Goal: Check status: Check status

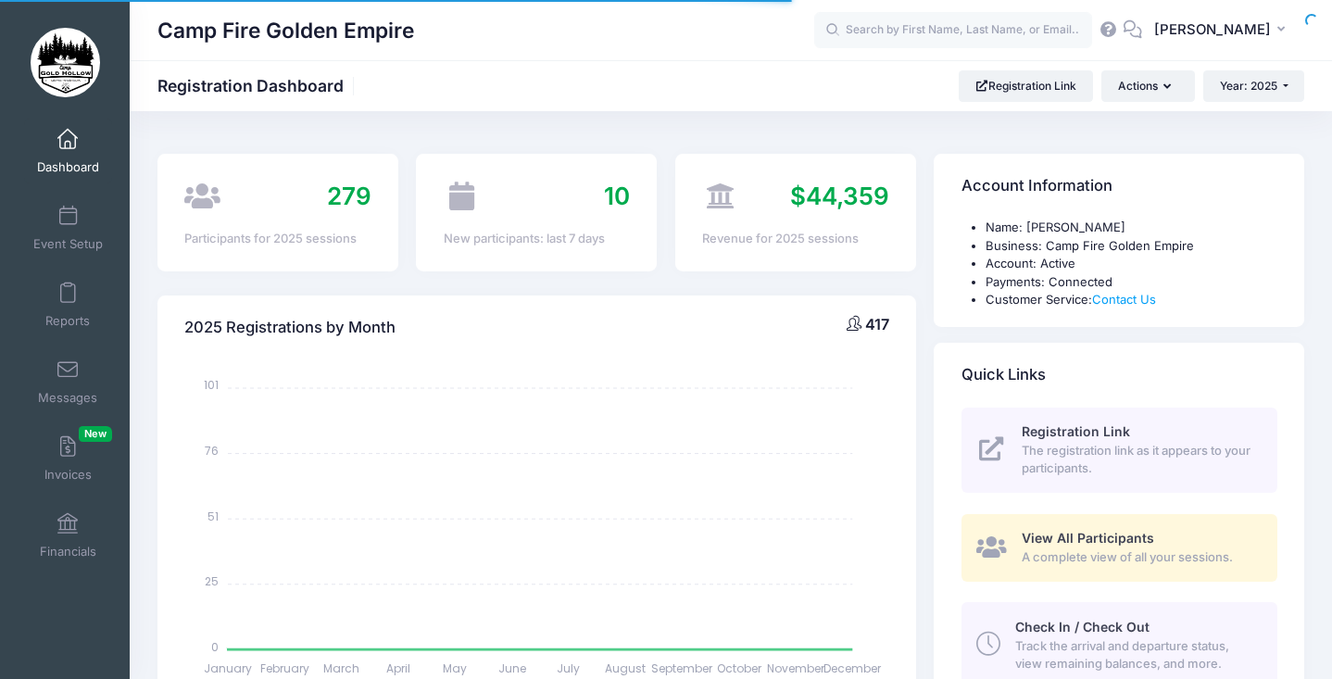
select select
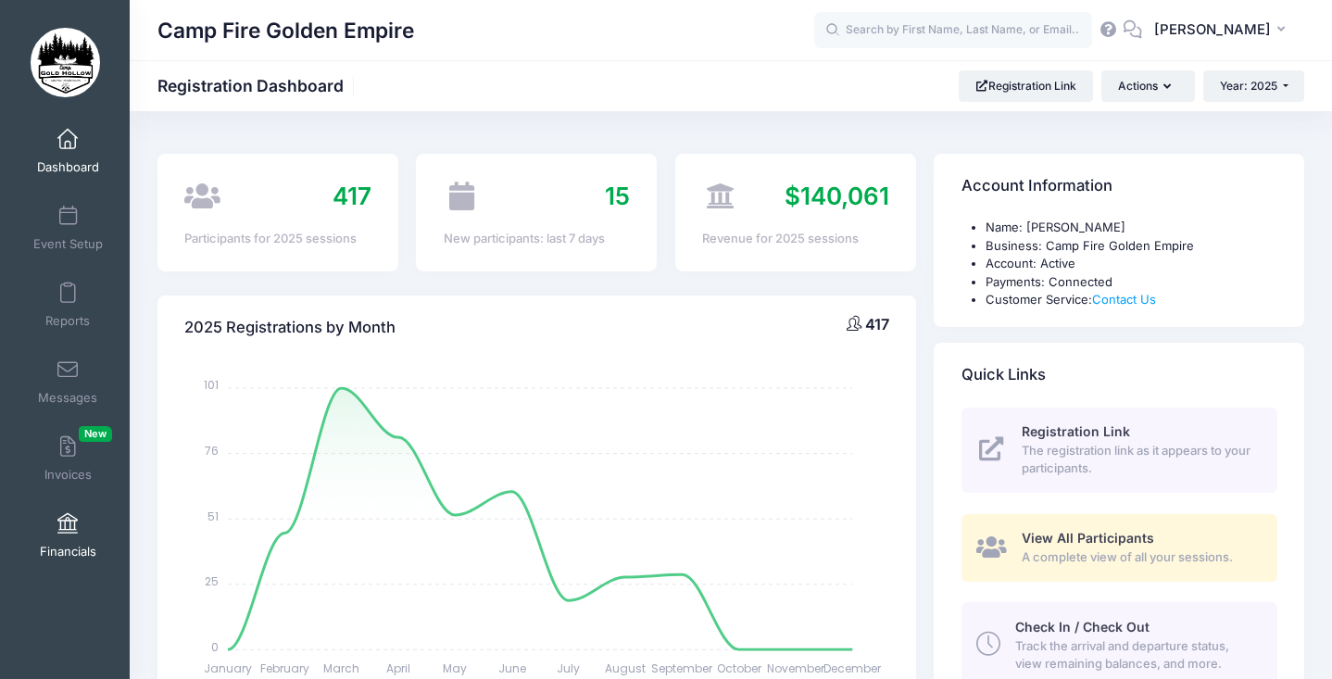
click at [68, 530] on span at bounding box center [68, 524] width 0 height 20
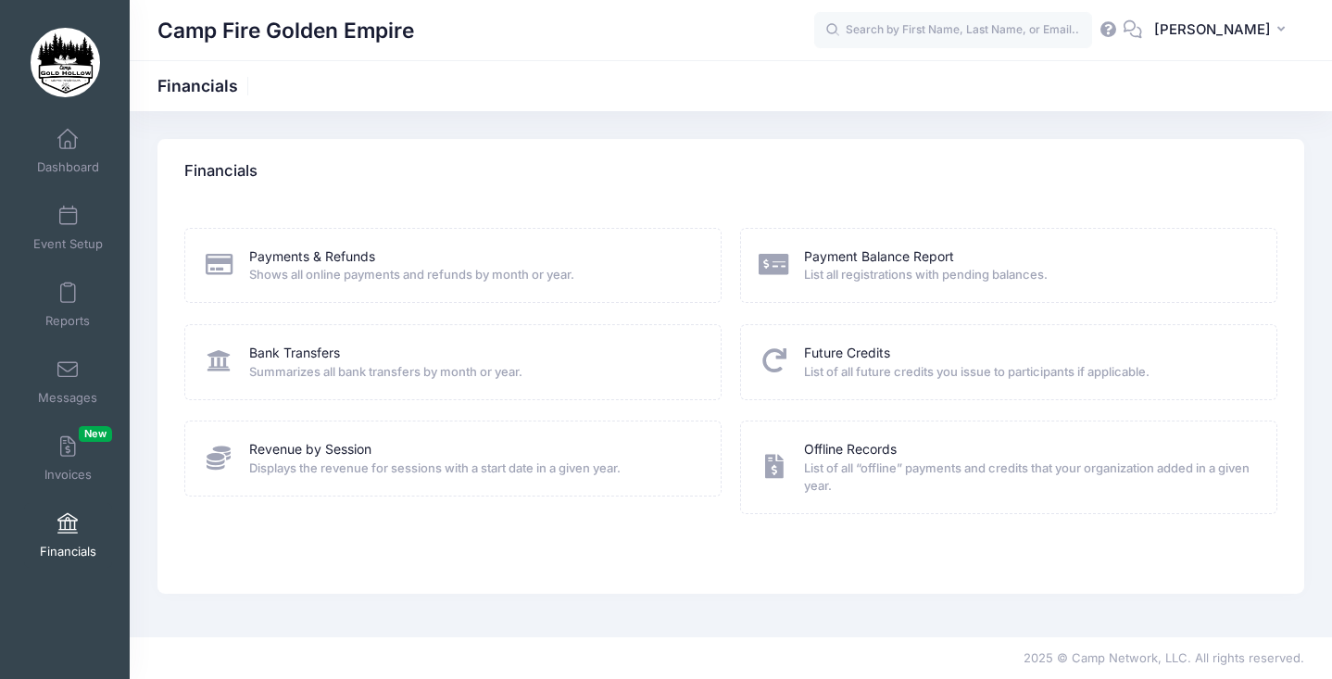
click at [374, 275] on span "Shows all online payments and refunds by month or year." at bounding box center [473, 275] width 448 height 19
click at [357, 247] on link "Payments & Refunds" at bounding box center [312, 256] width 126 height 19
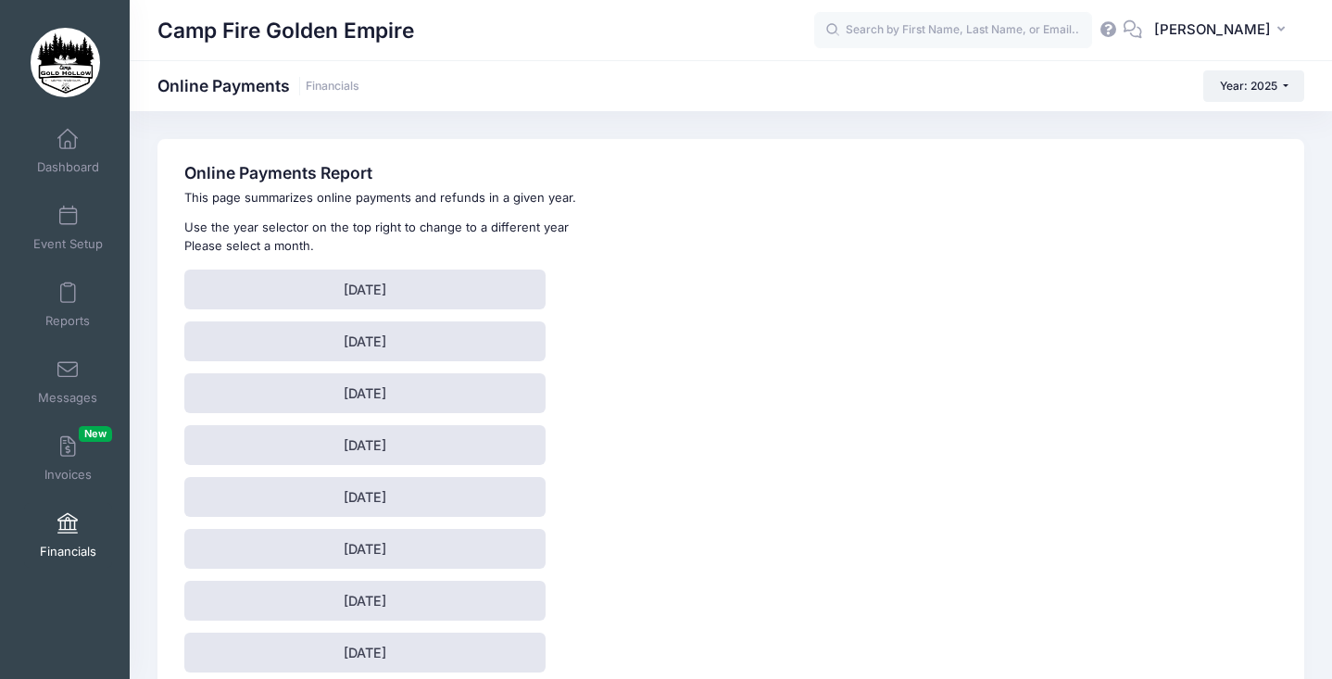
scroll to position [194, 0]
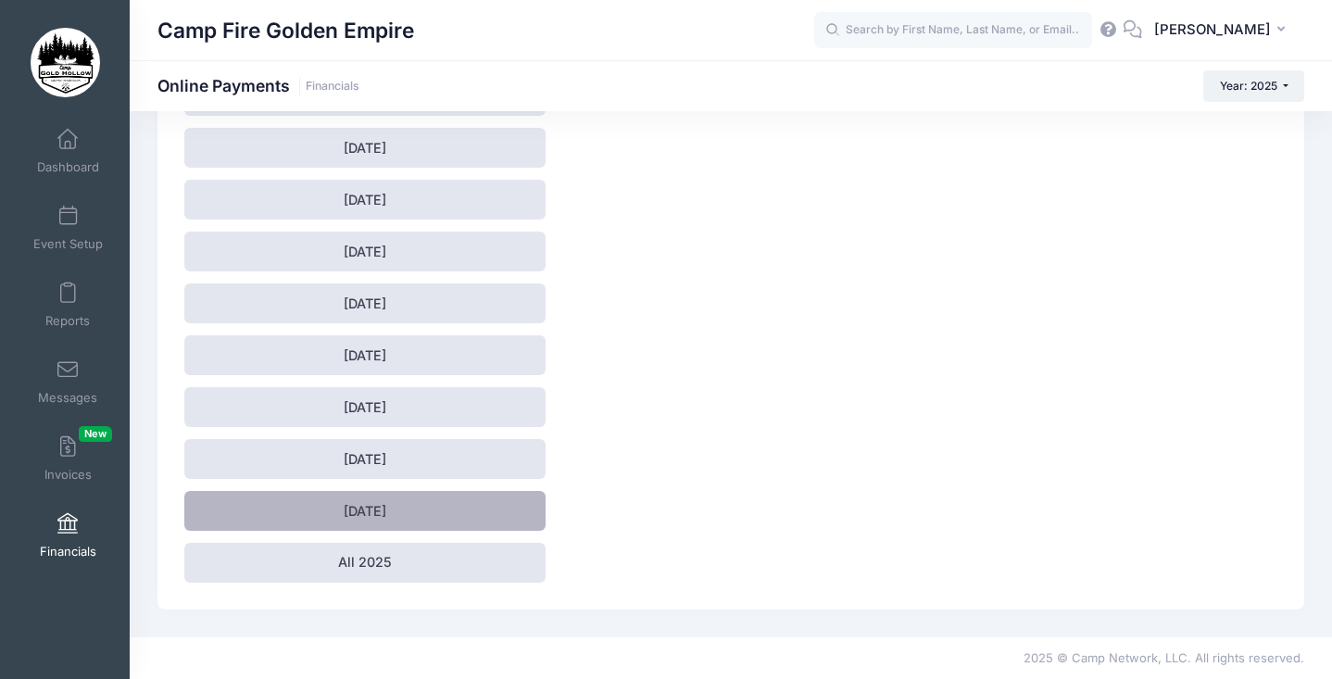
click at [335, 516] on link "September 2025" at bounding box center [364, 511] width 361 height 40
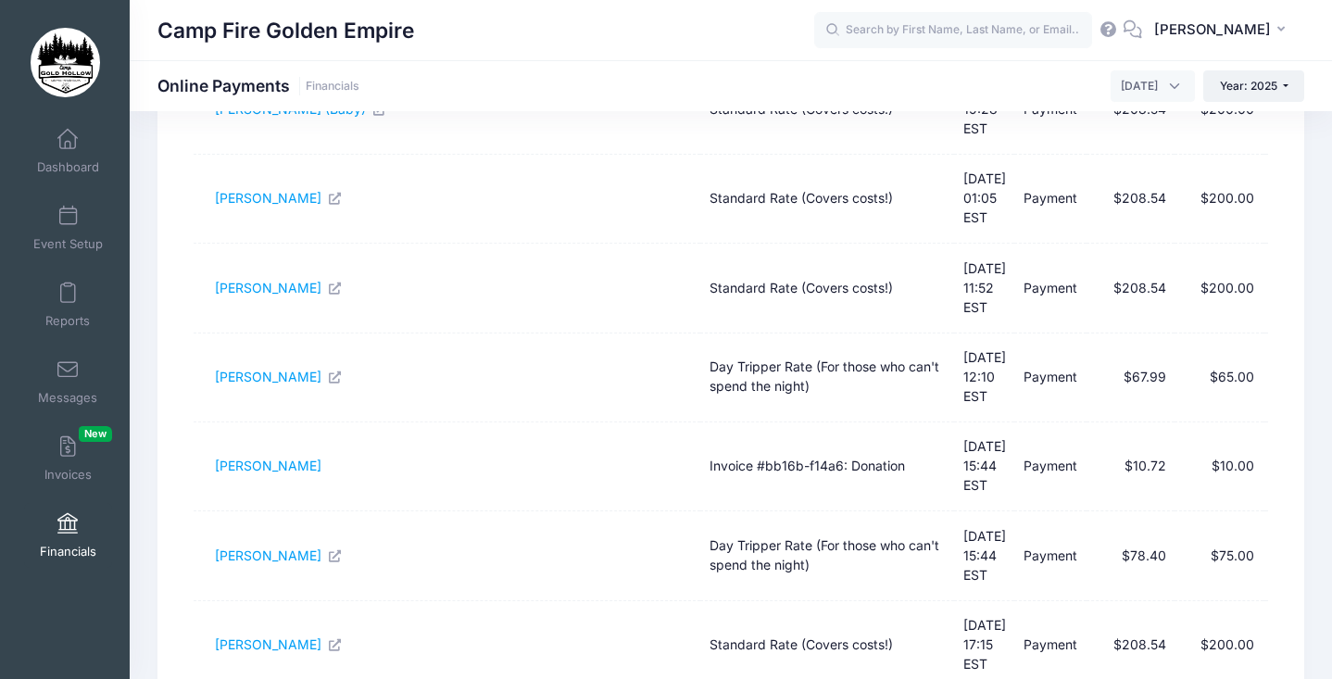
scroll to position [603, 0]
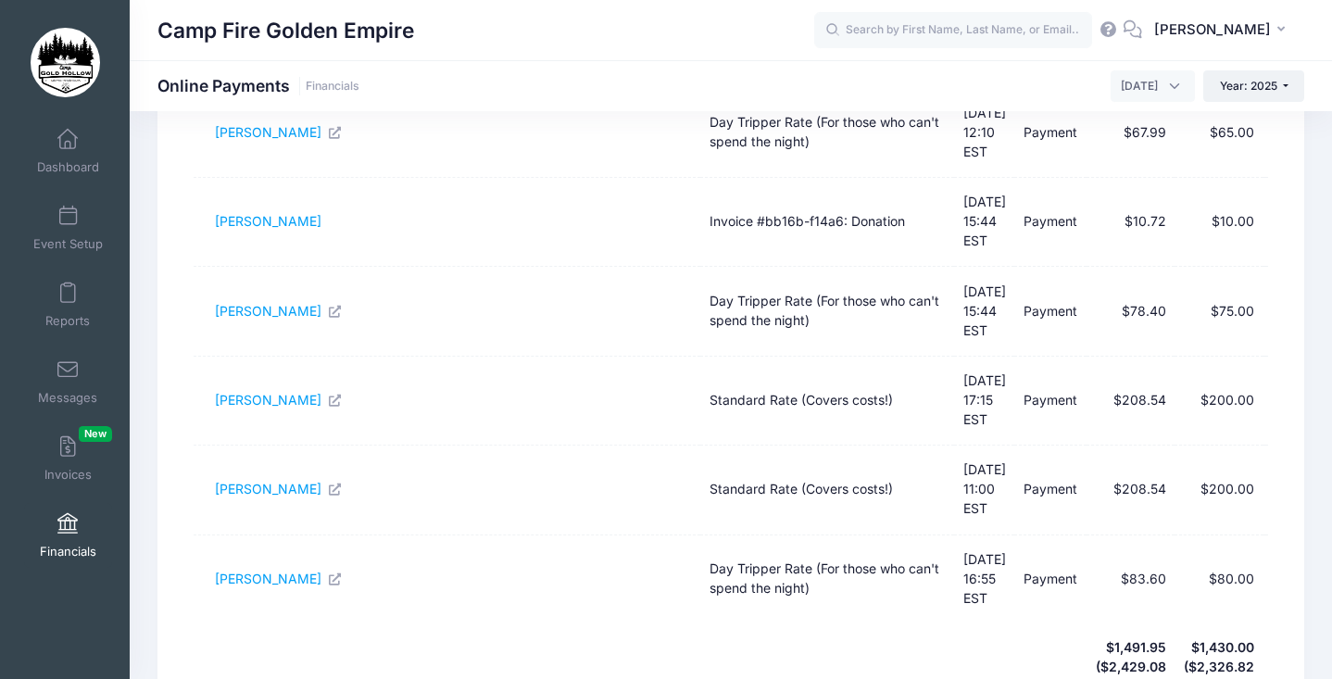
select select "50"
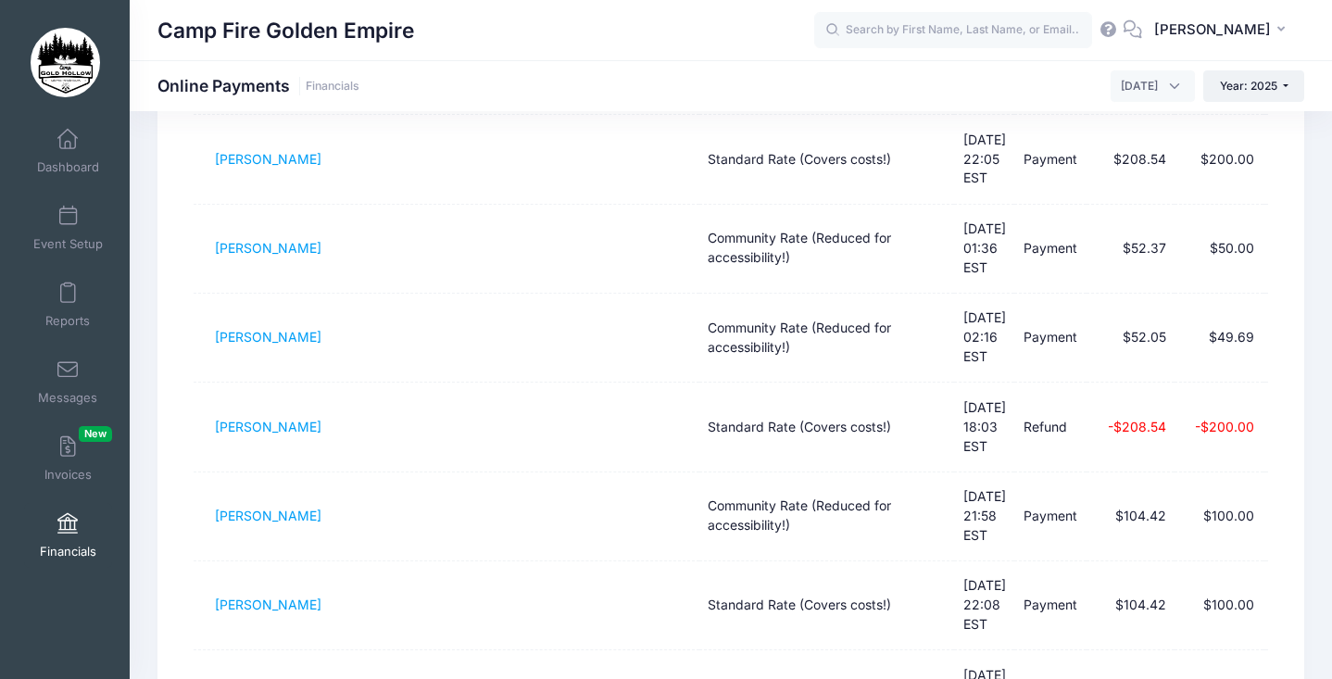
scroll to position [1468, 0]
click at [1268, 29] on span "[PERSON_NAME]" at bounding box center [1212, 29] width 117 height 20
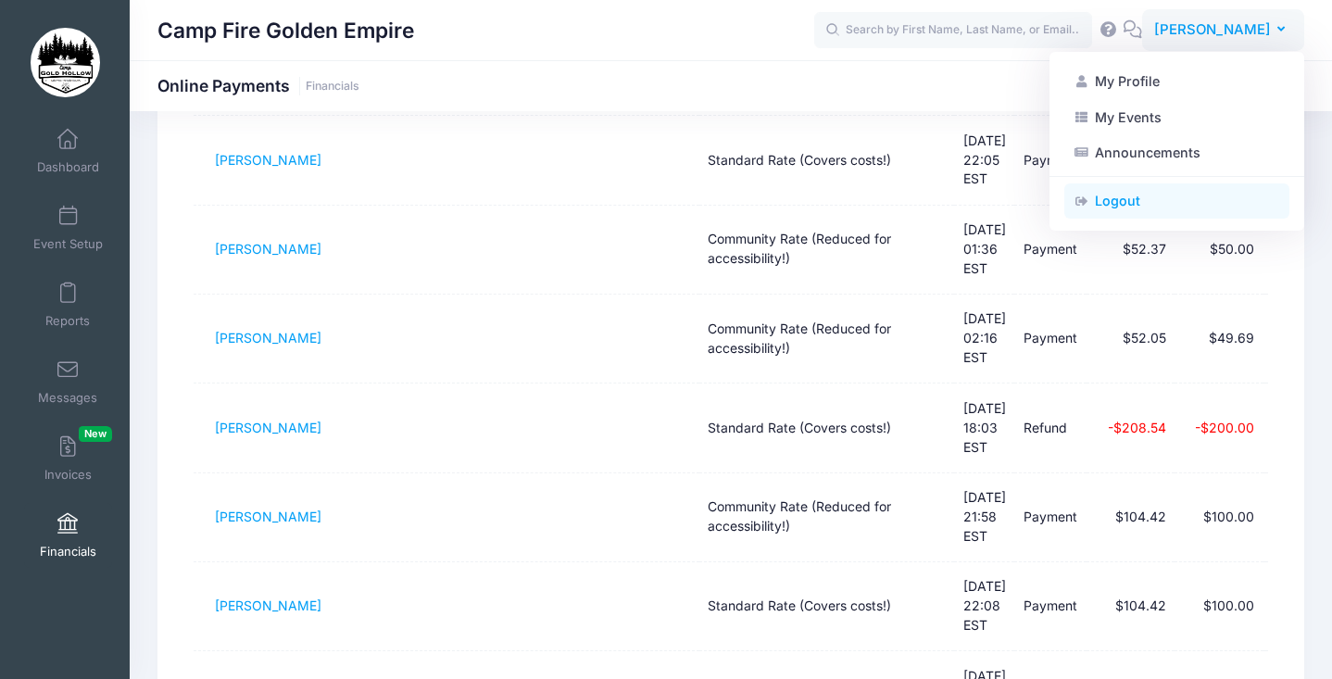
click at [1151, 208] on link "Logout" at bounding box center [1176, 200] width 225 height 35
